Goal: Transaction & Acquisition: Purchase product/service

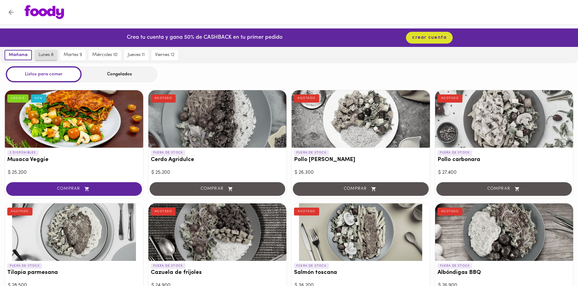
click at [43, 58] on span "lunes 8" at bounding box center [46, 54] width 15 height 5
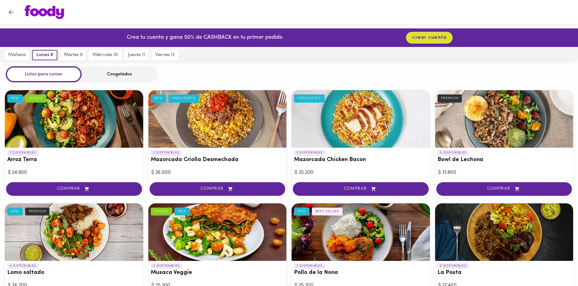
click at [120, 74] on div "Congelados" at bounding box center [120, 74] width 76 height 16
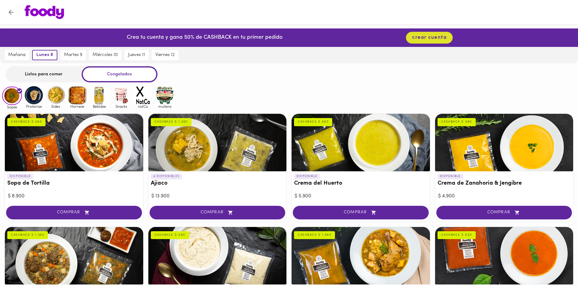
click at [36, 100] on img at bounding box center [34, 95] width 20 height 20
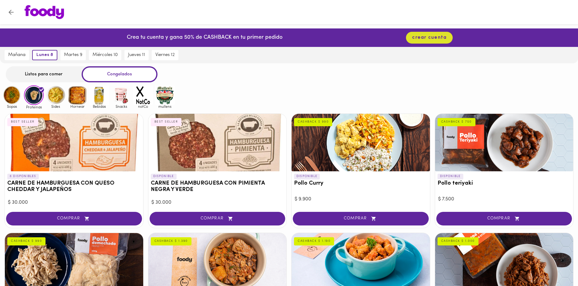
click at [55, 98] on img at bounding box center [56, 95] width 20 height 20
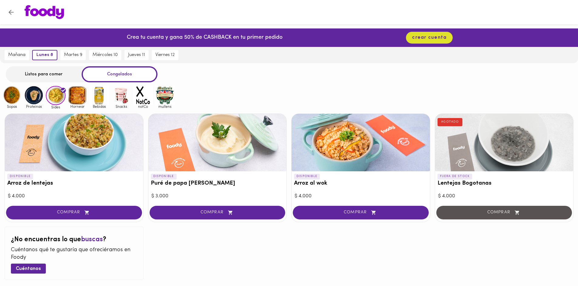
click at [94, 99] on img at bounding box center [99, 95] width 20 height 20
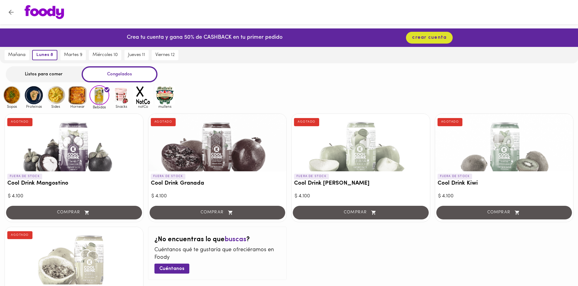
click at [70, 92] on img at bounding box center [78, 95] width 20 height 20
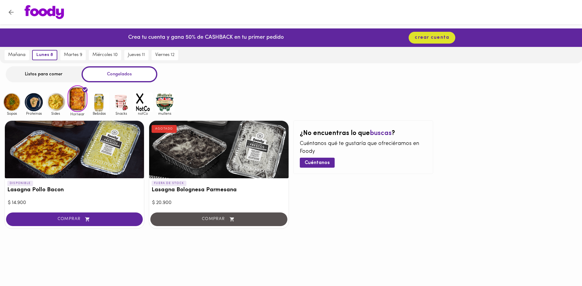
click at [107, 112] on span "Bebidas" at bounding box center [99, 114] width 20 height 4
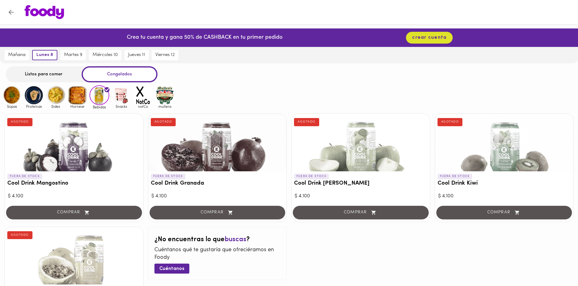
click at [120, 103] on img at bounding box center [121, 95] width 20 height 20
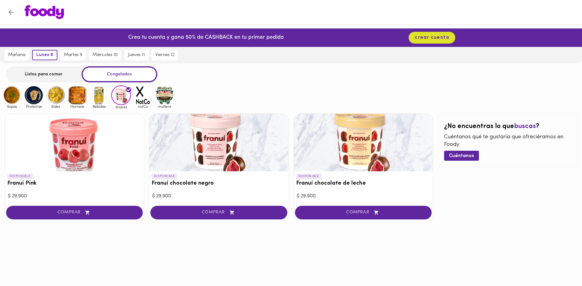
click at [147, 98] on img at bounding box center [143, 95] width 20 height 20
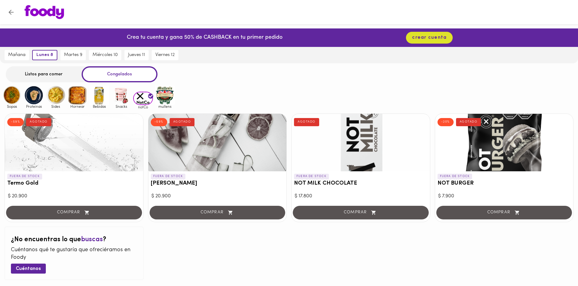
click at [170, 95] on img at bounding box center [165, 95] width 20 height 20
